Goal: Contribute content

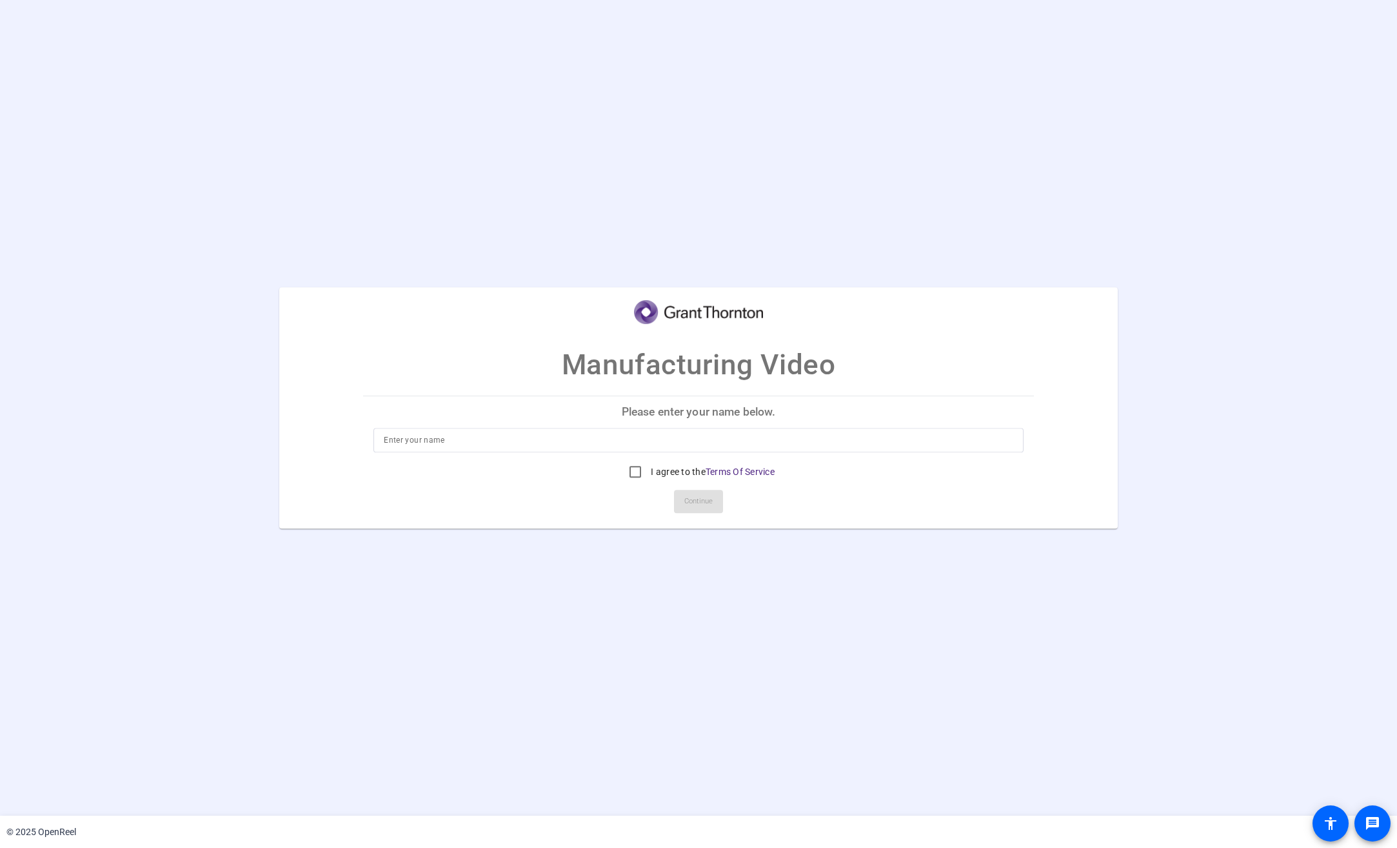
click at [488, 443] on input at bounding box center [699, 439] width 630 height 15
type input "[PERSON_NAME]"
click at [635, 474] on input "I agree to the Terms Of Service" at bounding box center [636, 472] width 26 height 26
checkbox input "true"
click at [707, 506] on span "Continue" at bounding box center [698, 501] width 28 height 19
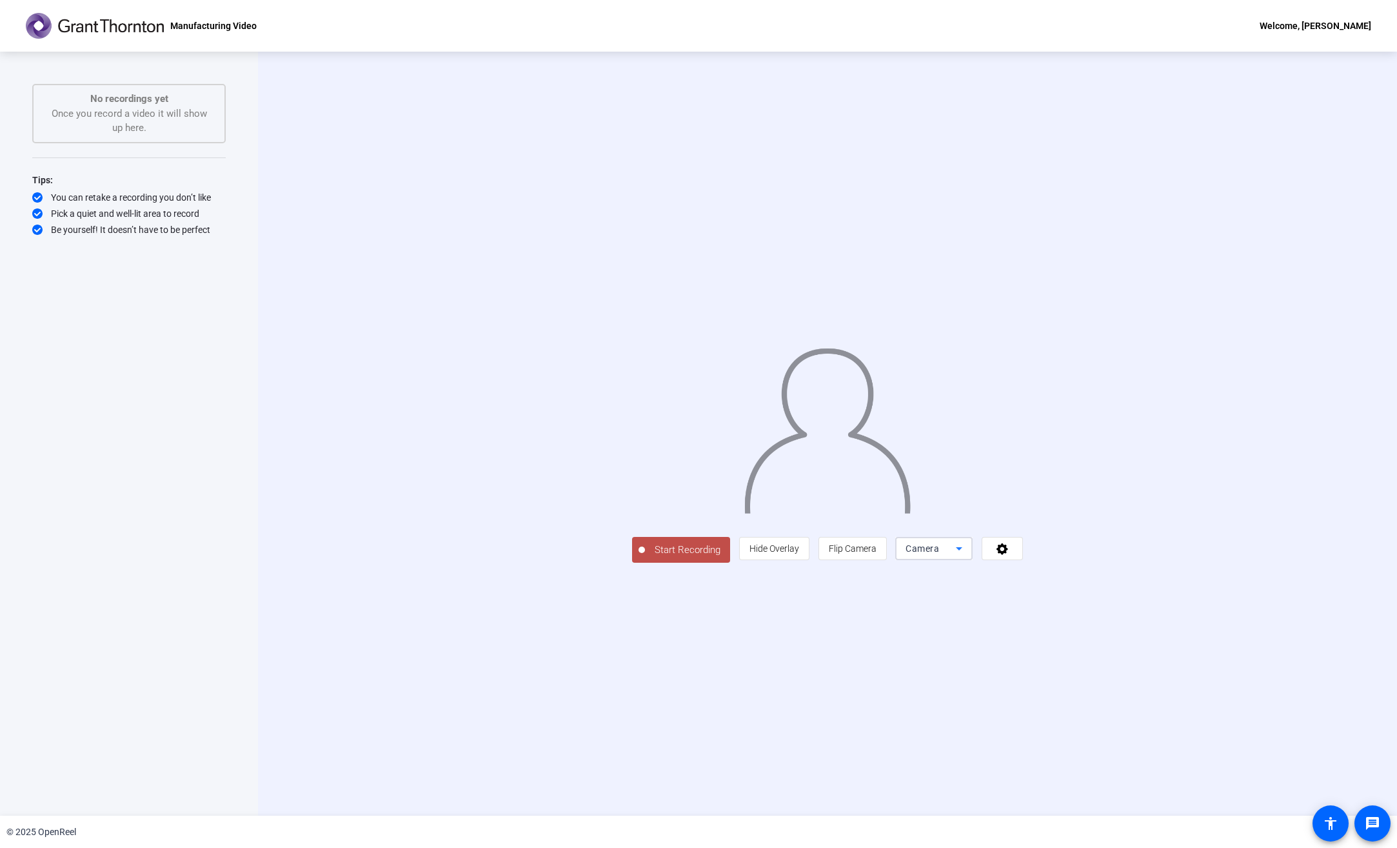
click at [967, 556] on icon at bounding box center [959, 548] width 15 height 15
click at [1163, 643] on div at bounding box center [698, 424] width 1397 height 848
click at [1008, 555] on icon at bounding box center [1003, 549] width 12 height 12
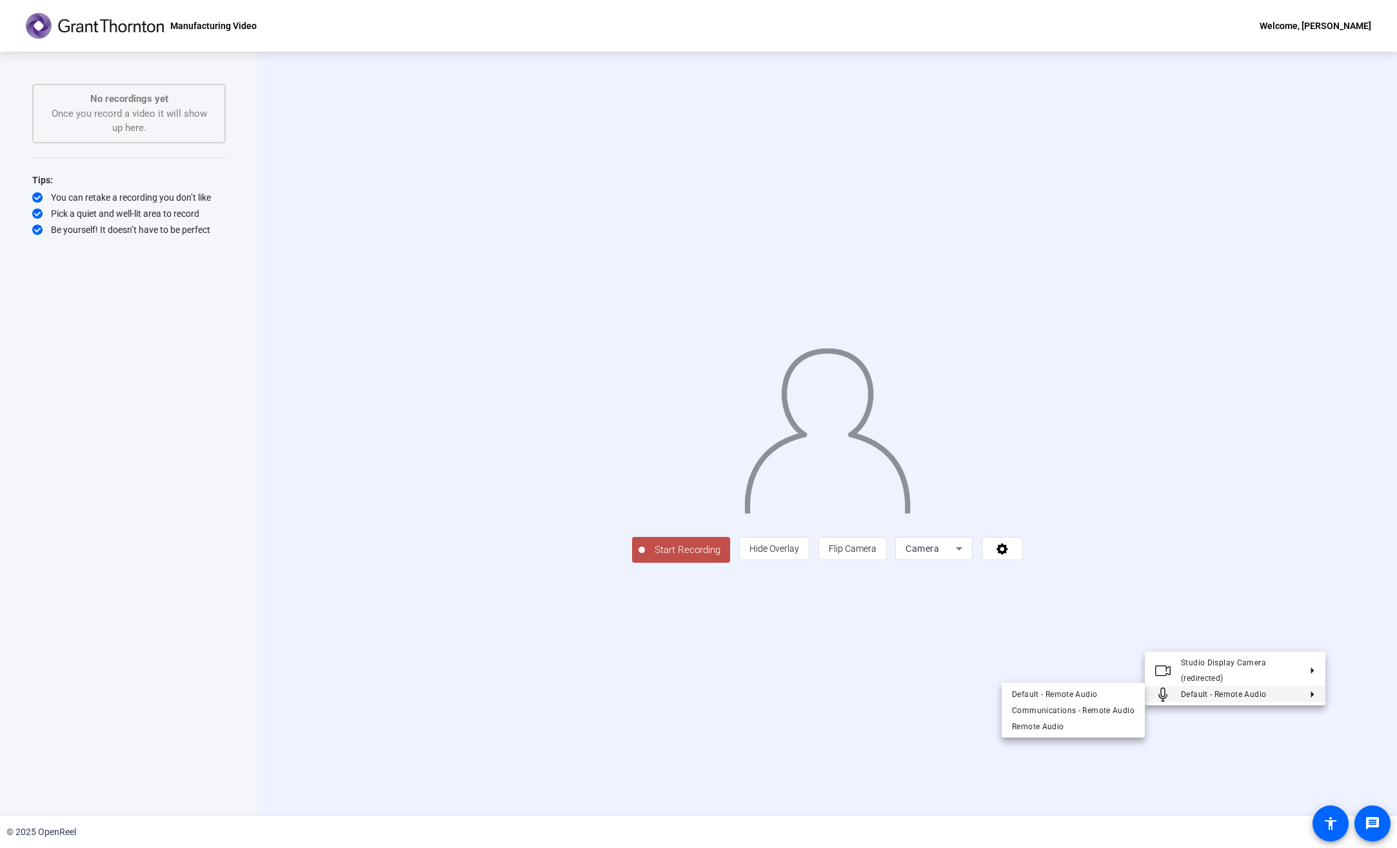
click at [1144, 743] on div at bounding box center [698, 424] width 1397 height 848
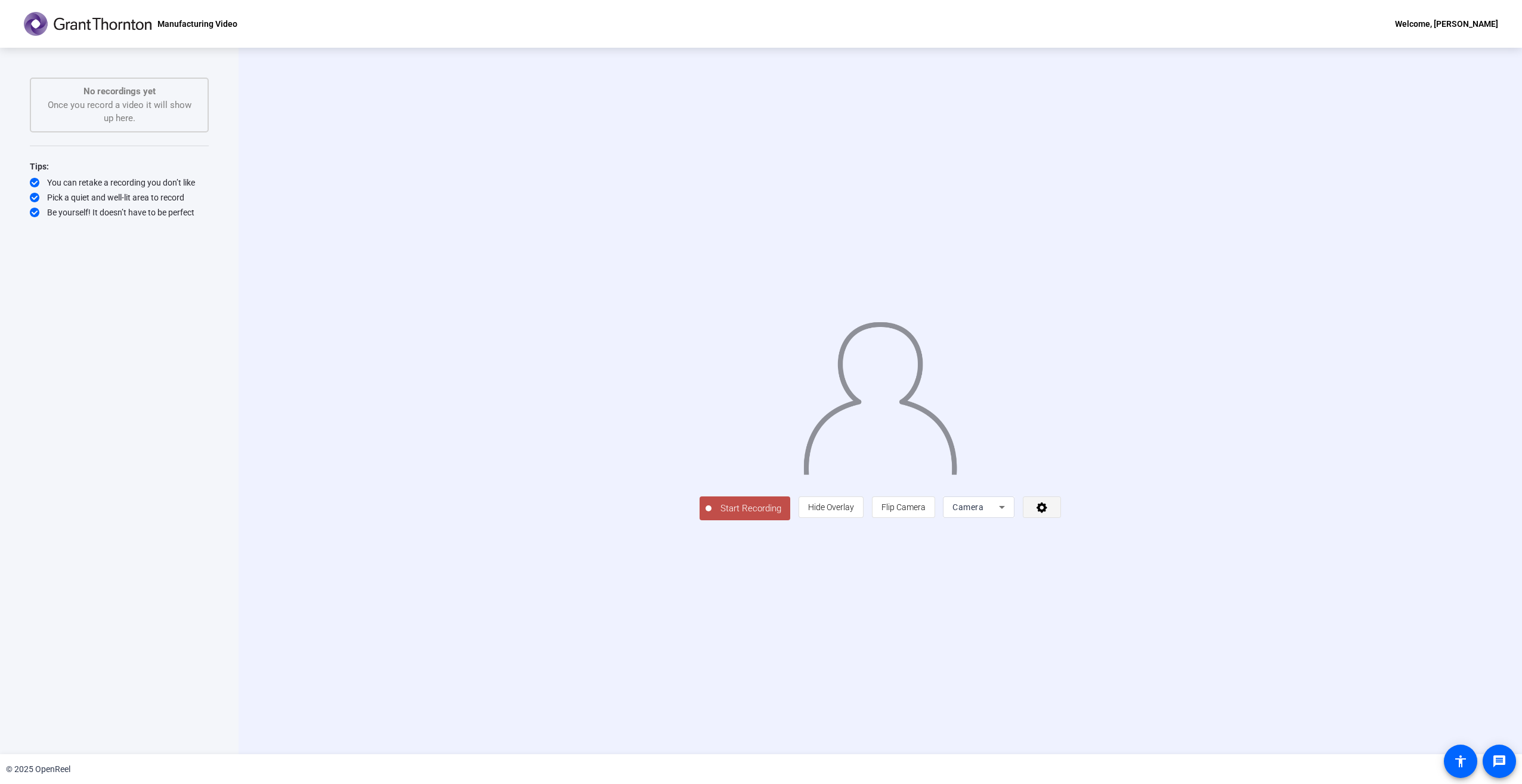
click at [1061, 521] on span at bounding box center [1042, 507] width 37 height 29
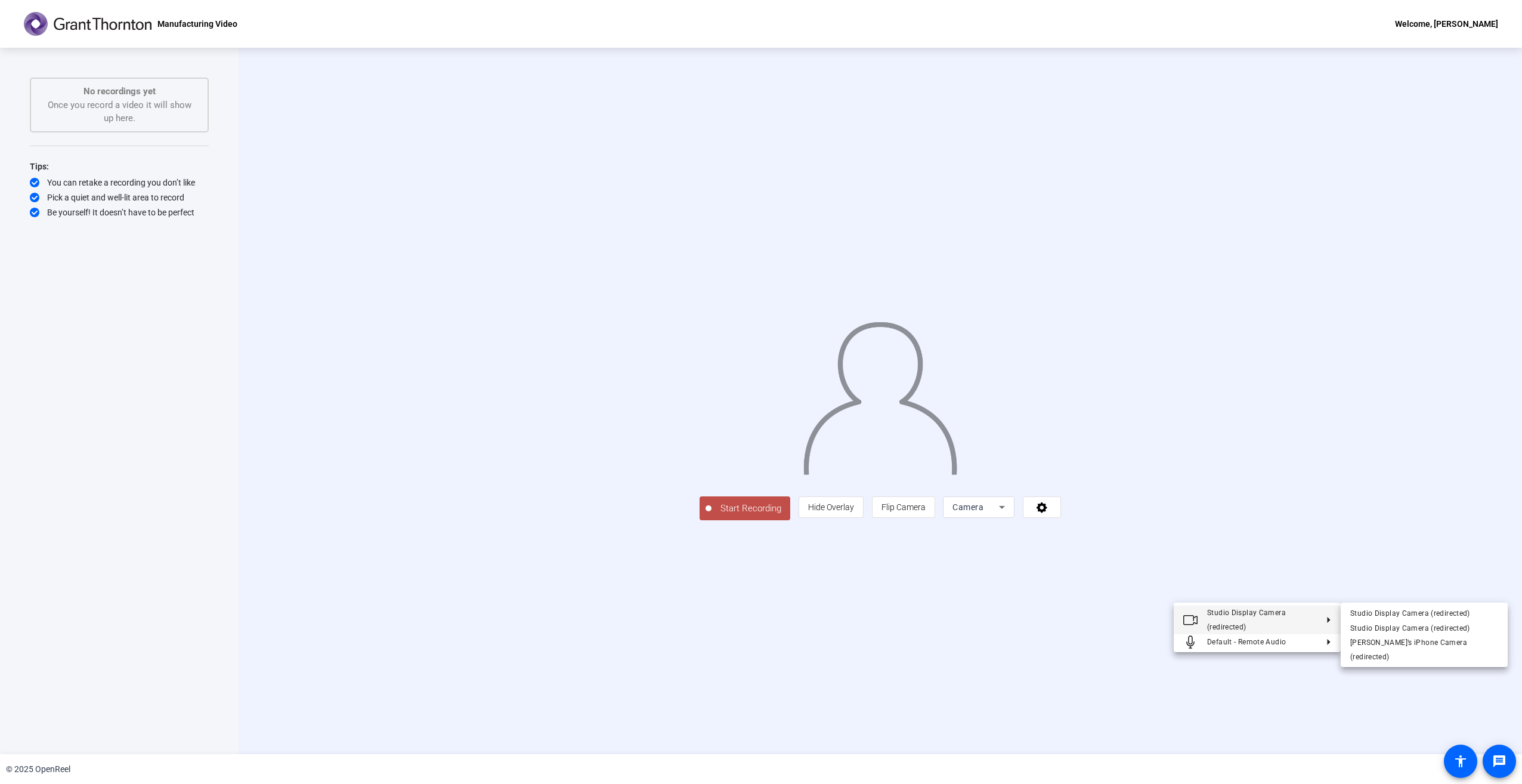
click at [1283, 536] on div at bounding box center [761, 392] width 1522 height 784
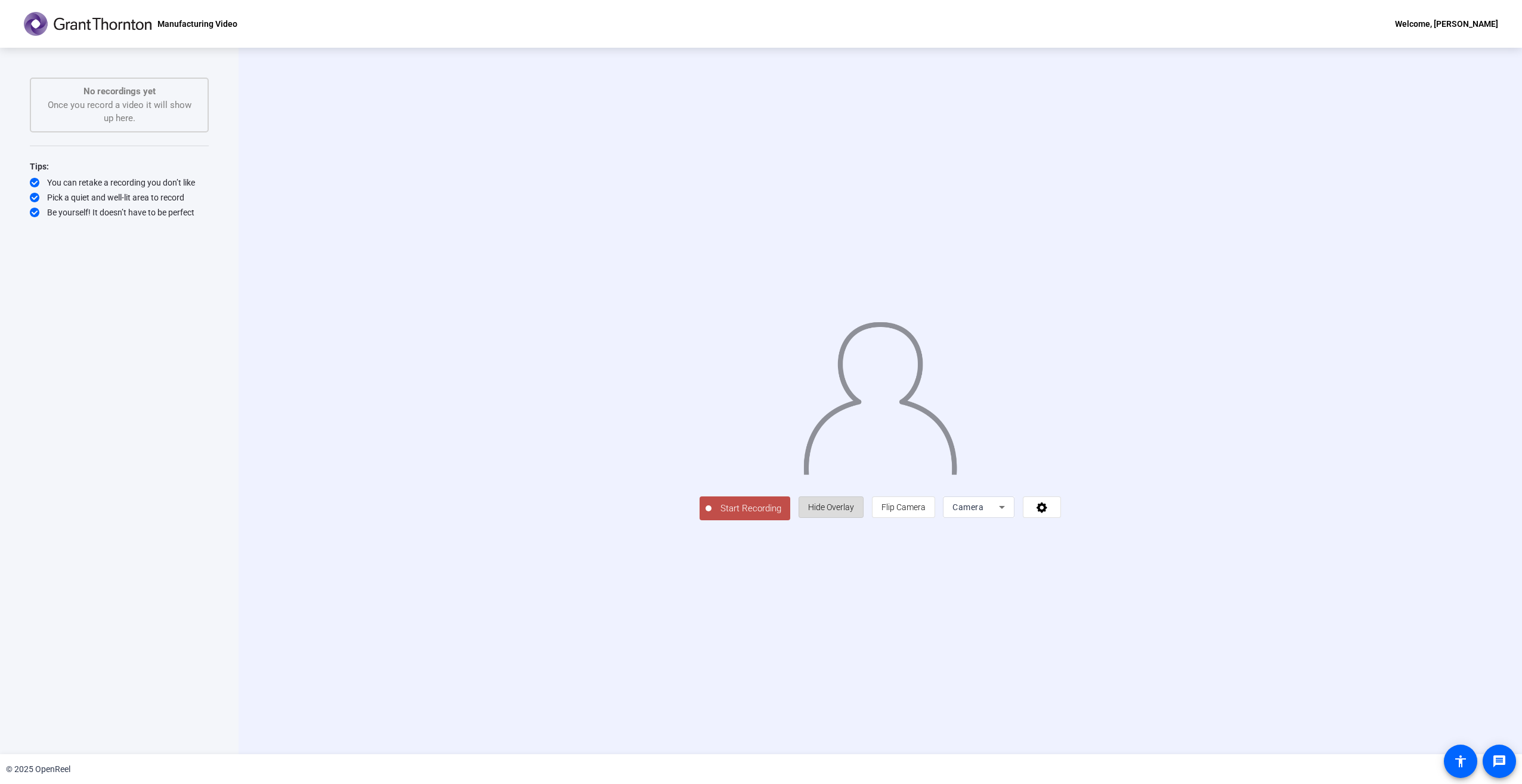
click at [854, 512] on span "Hide Overlay" at bounding box center [831, 507] width 46 height 9
click at [856, 513] on span "Show Overlay" at bounding box center [831, 508] width 50 height 9
